Goal: Transaction & Acquisition: Purchase product/service

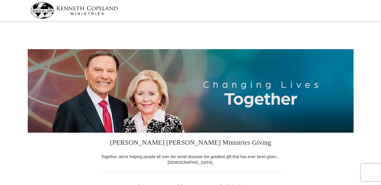
scroll to position [117, 0]
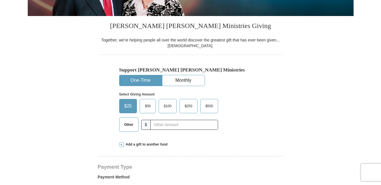
select select "[GEOGRAPHIC_DATA]"
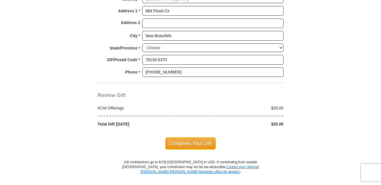
scroll to position [467, 0]
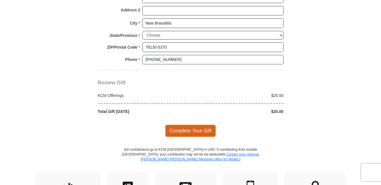
click at [180, 126] on span "Complete Your Gift" at bounding box center [190, 131] width 51 height 12
